Goal: Task Accomplishment & Management: Use online tool/utility

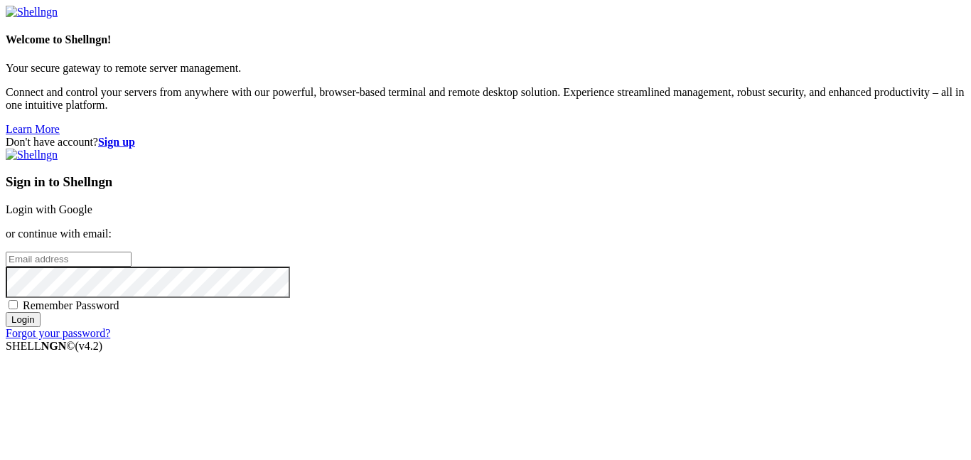
click at [92, 203] on link "Login with Google" at bounding box center [49, 209] width 87 height 12
click at [132, 252] on input "email" at bounding box center [69, 259] width 126 height 15
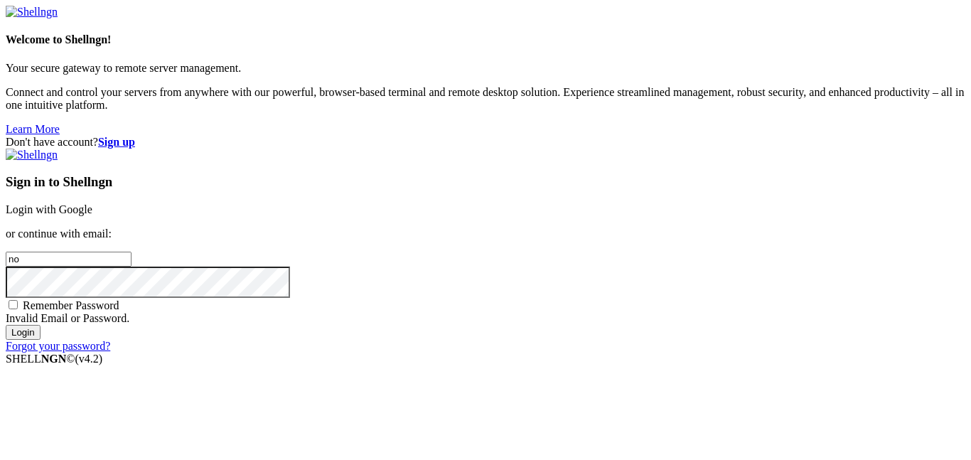
type input "n"
click at [135, 136] on strong "Sign up" at bounding box center [116, 142] width 37 height 12
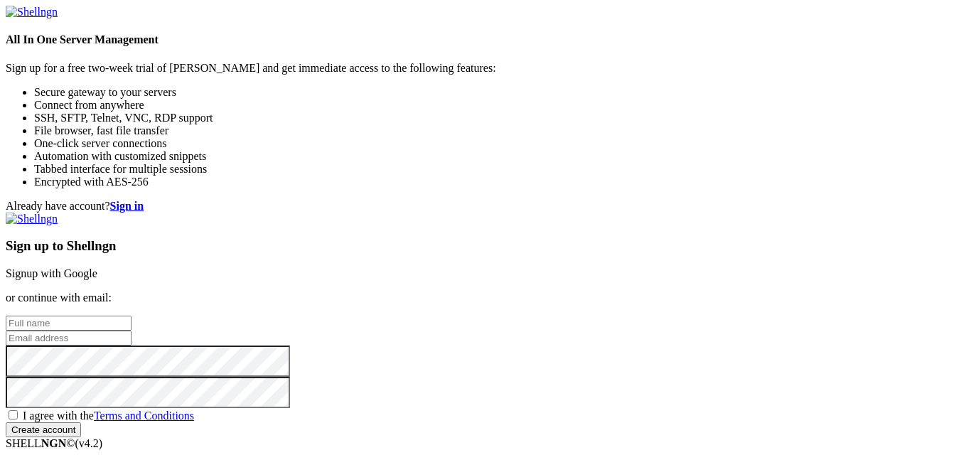
click at [132, 316] on input "text" at bounding box center [69, 323] width 126 height 15
type input "boogamooga"
click at [132, 331] on input "email" at bounding box center [69, 338] width 126 height 15
type input "[EMAIL_ADDRESS][DOMAIN_NAME]"
click at [194, 410] on span "I agree with the Terms and Conditions" at bounding box center [108, 416] width 171 height 12
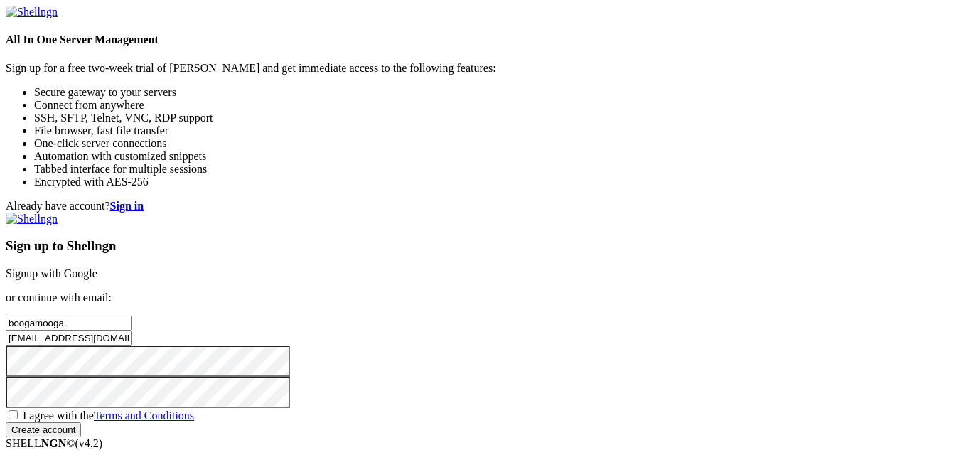
click at [18, 410] on input "I agree with the Terms and Conditions" at bounding box center [13, 414] width 9 height 9
checkbox input "true"
click at [81, 428] on input "Create account" at bounding box center [43, 429] width 75 height 15
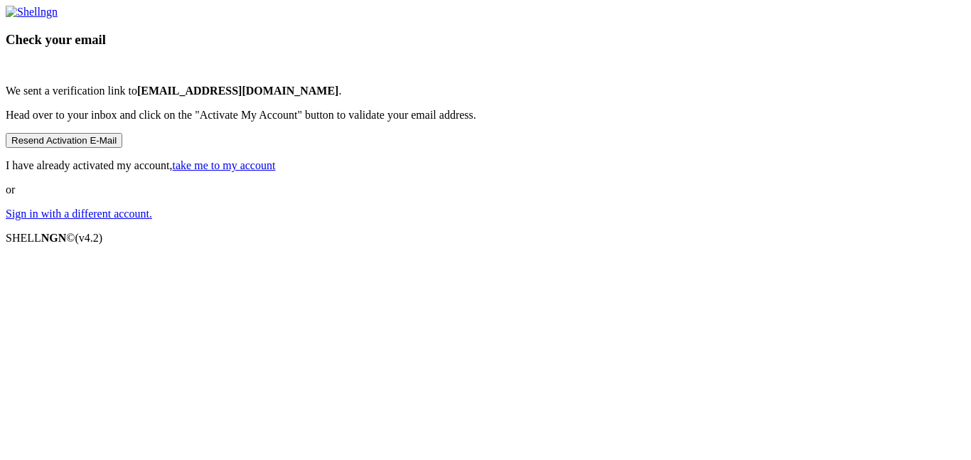
click at [276, 171] on link "take me to my account" at bounding box center [224, 165] width 103 height 12
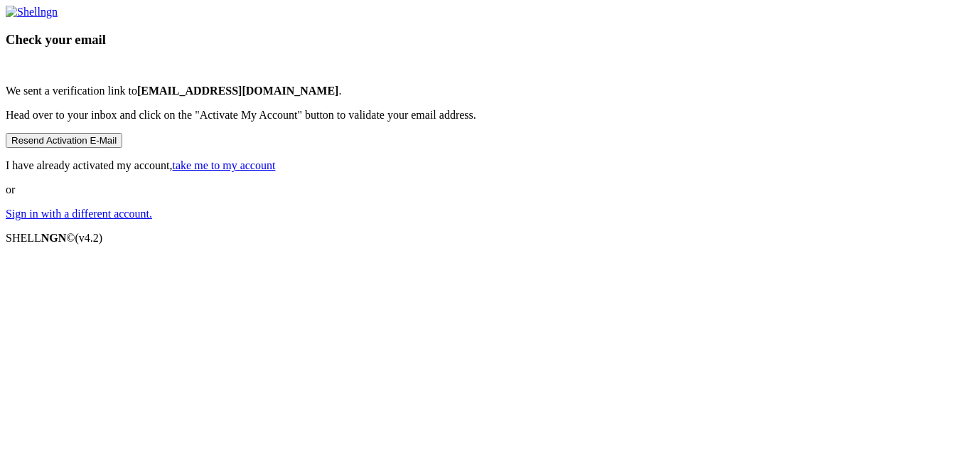
click at [276, 171] on link "take me to my account" at bounding box center [224, 165] width 103 height 12
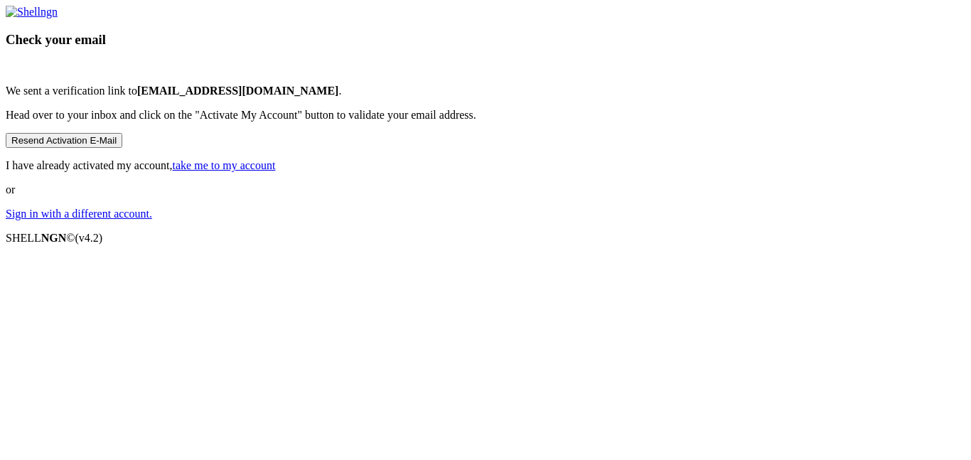
click at [276, 171] on link "take me to my account" at bounding box center [224, 165] width 103 height 12
click at [152, 220] on link "Sign in with a different account." at bounding box center [79, 214] width 146 height 12
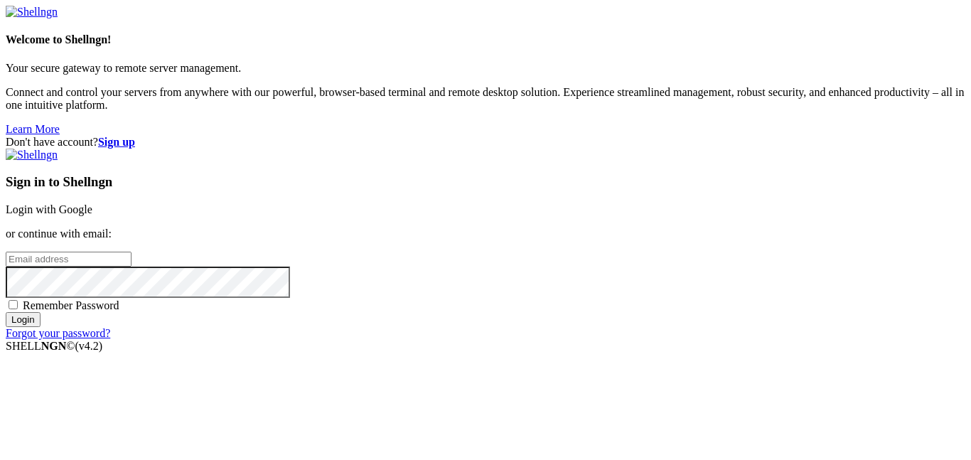
click at [132, 252] on input "email" at bounding box center [69, 259] width 126 height 15
type input "[EMAIL_ADDRESS][DOMAIN_NAME]"
click at [41, 327] on input "Login" at bounding box center [23, 319] width 35 height 15
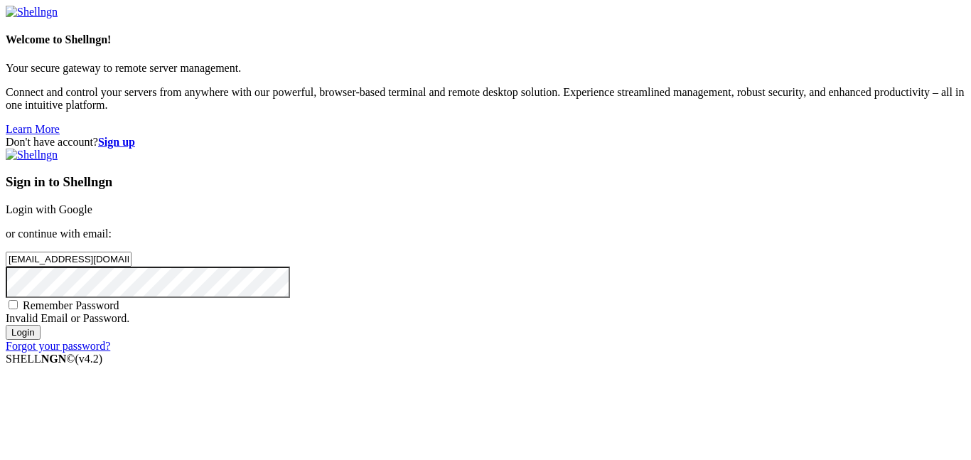
click at [41, 340] on input "Login" at bounding box center [23, 332] width 35 height 15
click at [6, 325] on input "Login" at bounding box center [23, 332] width 35 height 15
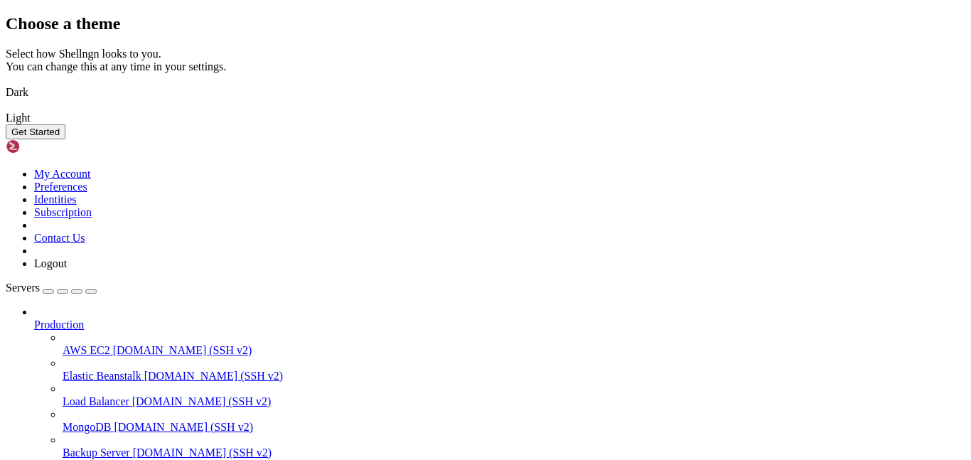
click at [65, 139] on button "Get Started" at bounding box center [36, 131] width 60 height 15
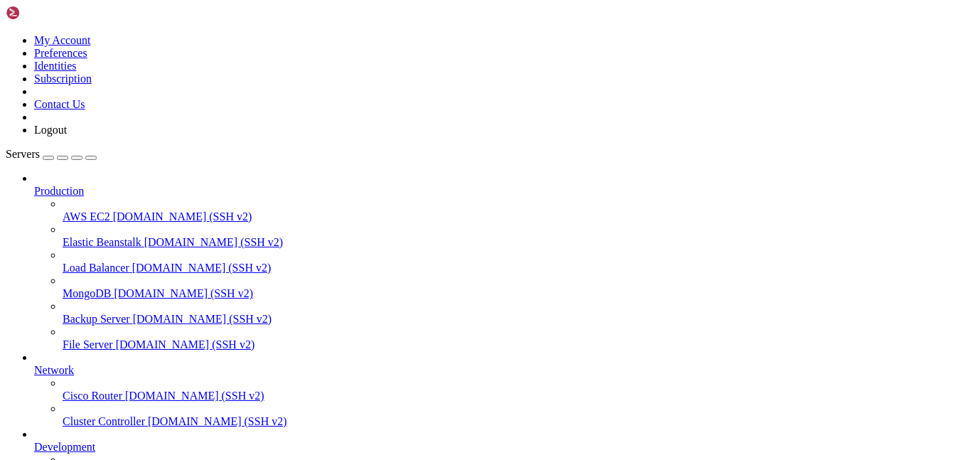
click at [66, 211] on span "AWS EC2" at bounding box center [87, 217] width 48 height 12
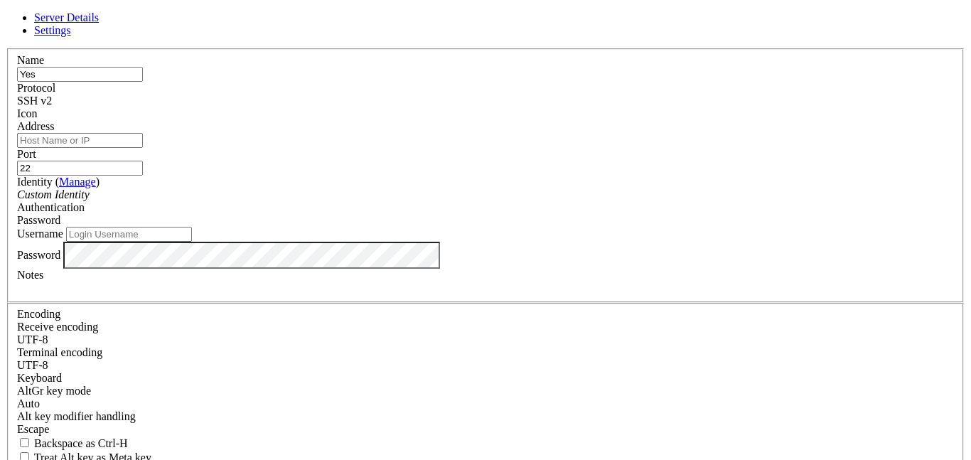
type input "Yes"
click at [143, 142] on input "Address" at bounding box center [80, 140] width 126 height 15
type input "Bimbgus"
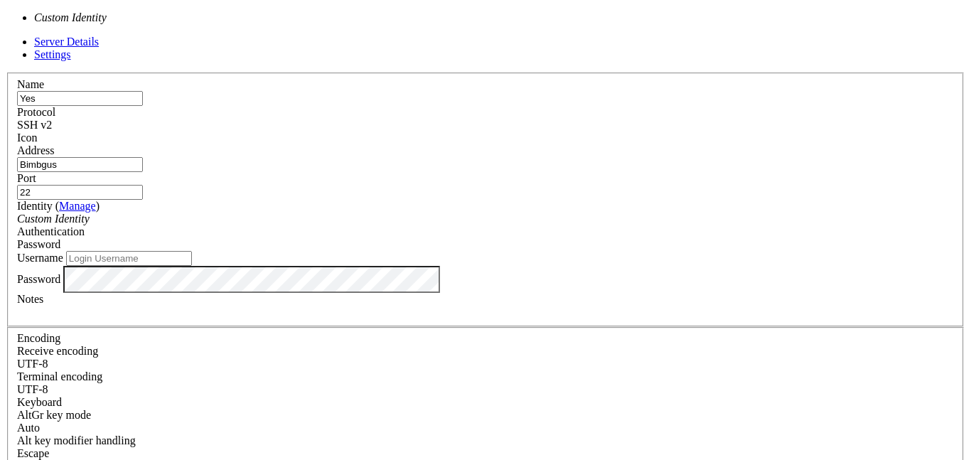
click at [391, 213] on div "Custom Identity" at bounding box center [485, 219] width 937 height 13
click at [192, 264] on input "Username" at bounding box center [129, 258] width 126 height 15
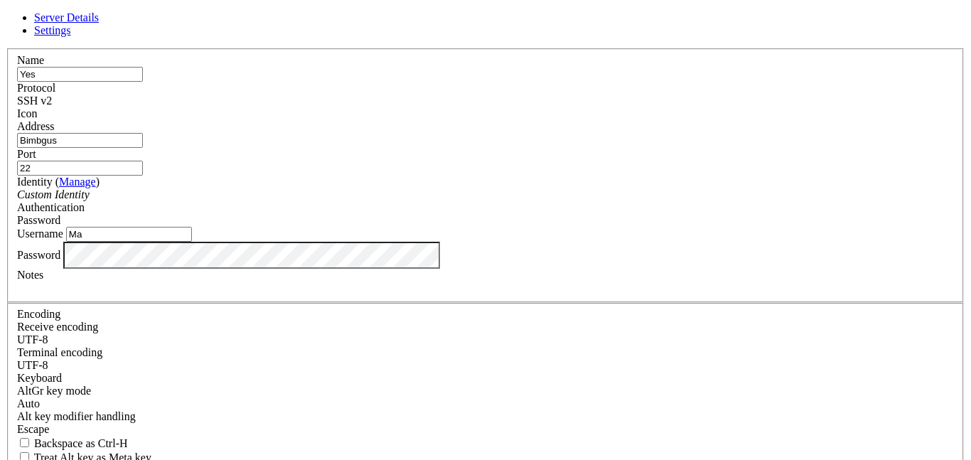
type input "M"
type input "Juice"
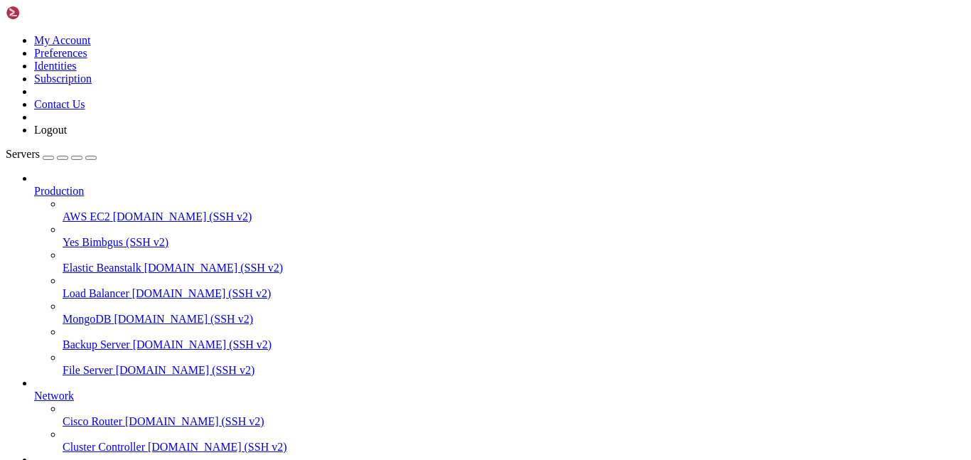
click at [74, 236] on span "Yes" at bounding box center [71, 242] width 16 height 12
click at [63, 236] on icon at bounding box center [63, 236] width 0 height 0
click at [63, 211] on icon at bounding box center [63, 211] width 0 height 0
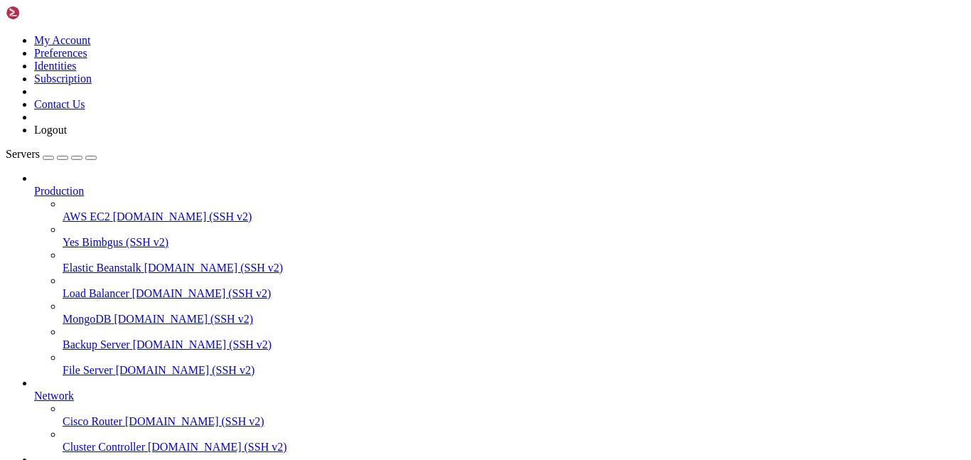
click at [63, 211] on icon at bounding box center [63, 211] width 0 height 0
click at [130, 415] on span "[DOMAIN_NAME] (SSH v2)" at bounding box center [194, 421] width 139 height 12
